Goal: Check status: Check status

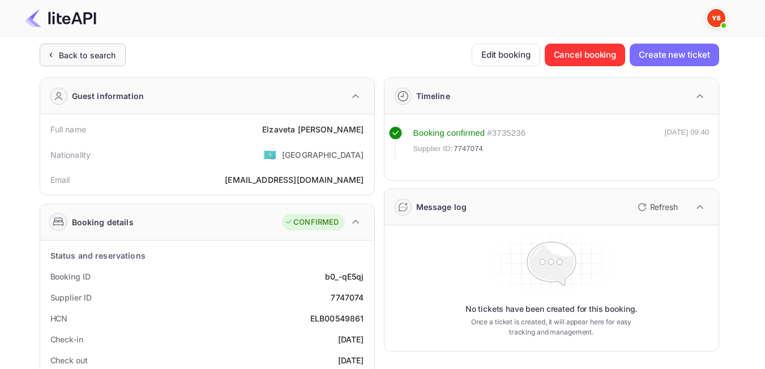
click at [106, 58] on div "Back to search" at bounding box center [87, 55] width 57 height 12
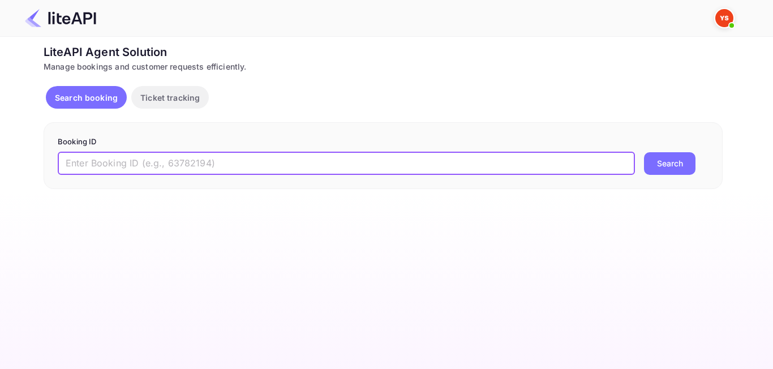
paste input "8357085"
type input "8357085"
click at [662, 173] on button "Search" at bounding box center [670, 163] width 52 height 23
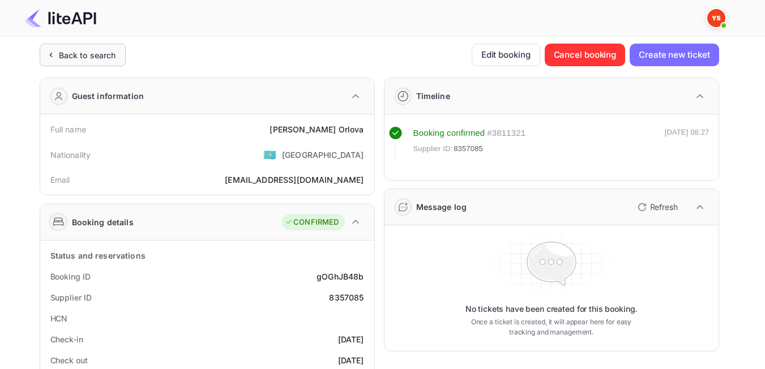
click at [110, 59] on div "Back to search" at bounding box center [87, 55] width 57 height 12
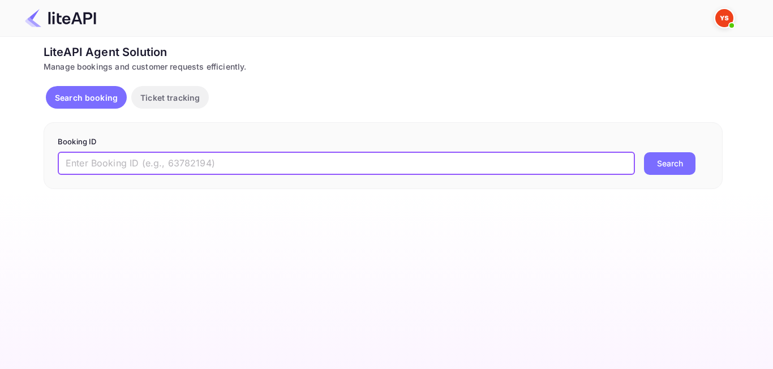
paste input "8753189"
type input "8753189"
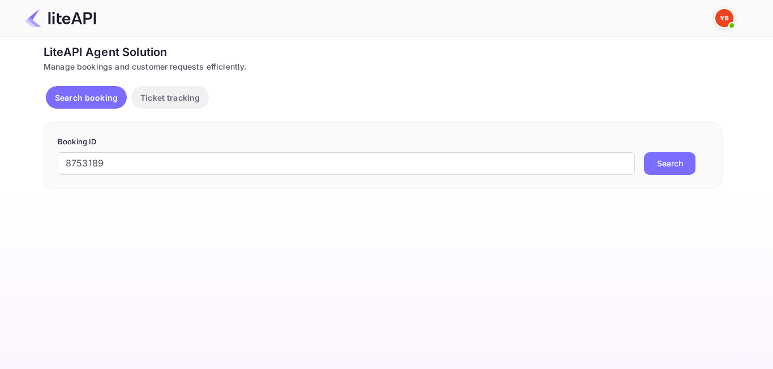
click at [685, 161] on button "Search" at bounding box center [670, 163] width 52 height 23
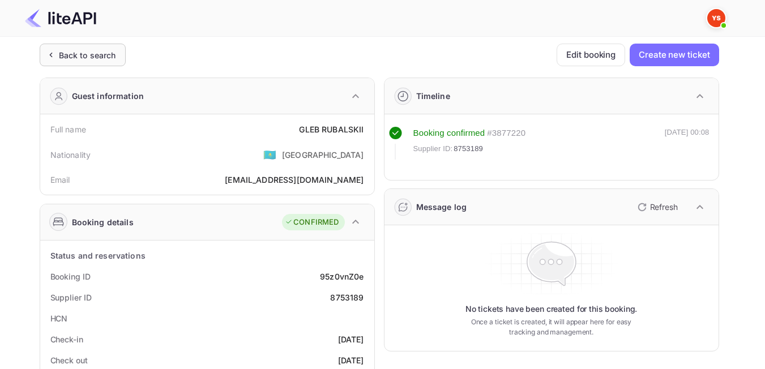
click at [81, 55] on div "Back to search" at bounding box center [87, 55] width 57 height 12
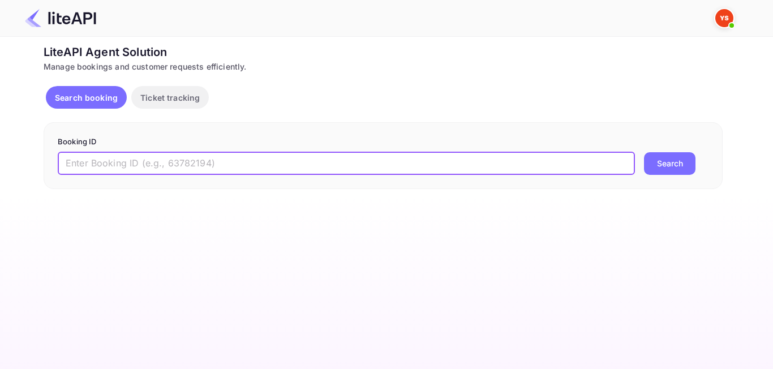
paste input "8807298"
type input "8807298"
click at [675, 174] on button "Search" at bounding box center [670, 163] width 52 height 23
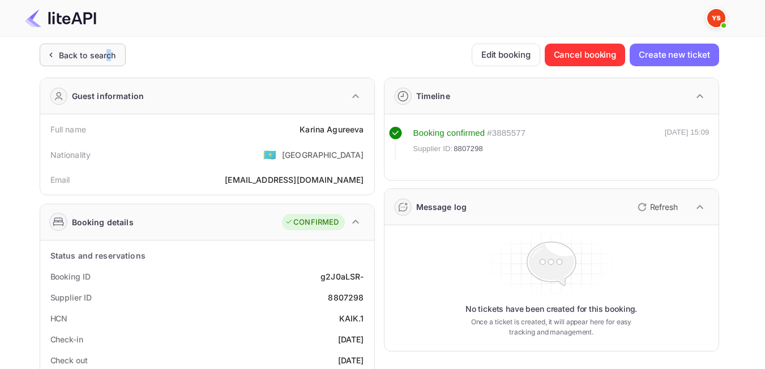
click at [108, 64] on div "Back to search" at bounding box center [83, 55] width 86 height 23
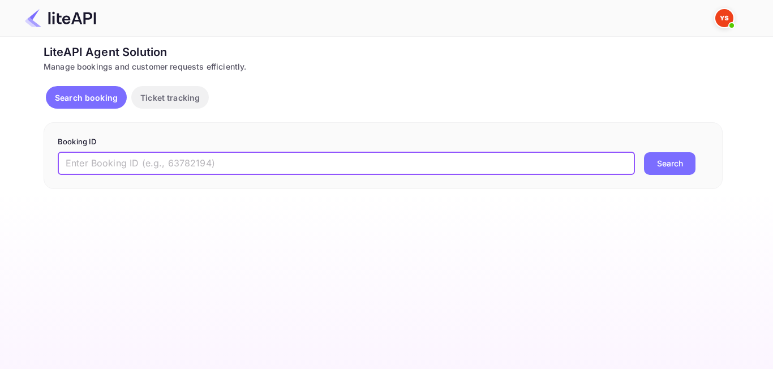
paste input "7856336"
type input "7856336"
click at [662, 161] on button "Search" at bounding box center [670, 163] width 52 height 23
